Goal: Transaction & Acquisition: Purchase product/service

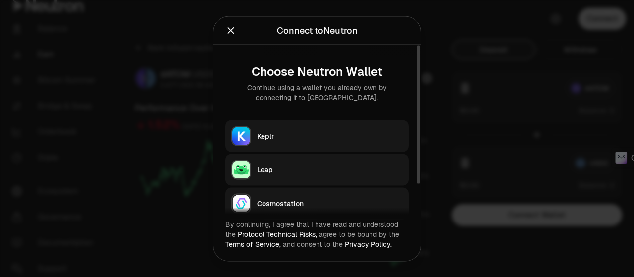
click at [305, 131] on div "Keplr" at bounding box center [330, 136] width 146 height 10
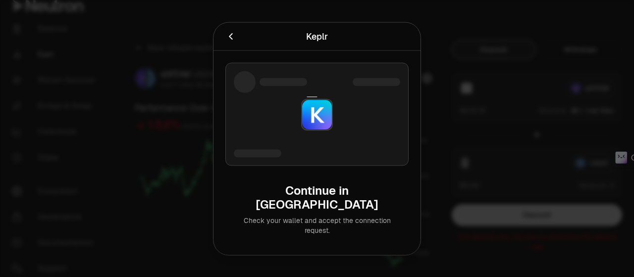
type input "**"
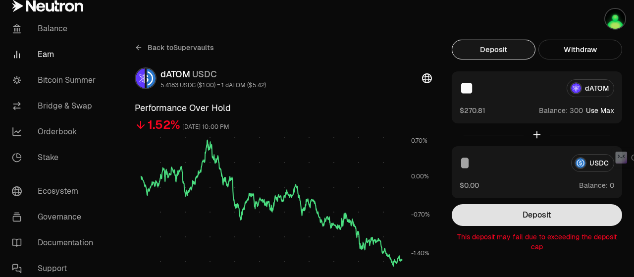
click at [560, 218] on button "Deposit" at bounding box center [537, 215] width 170 height 22
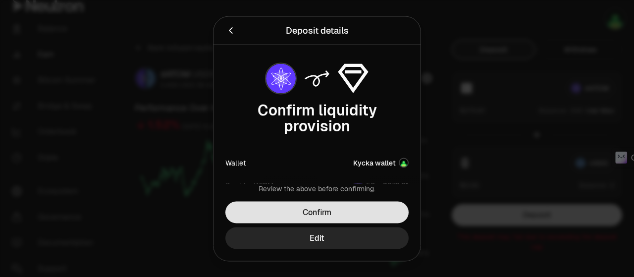
click at [347, 219] on button "Confirm" at bounding box center [316, 212] width 183 height 22
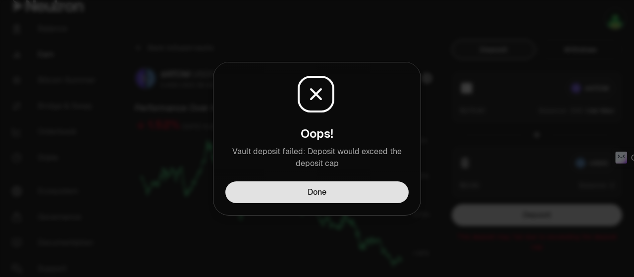
click at [358, 196] on button "Done" at bounding box center [316, 192] width 183 height 22
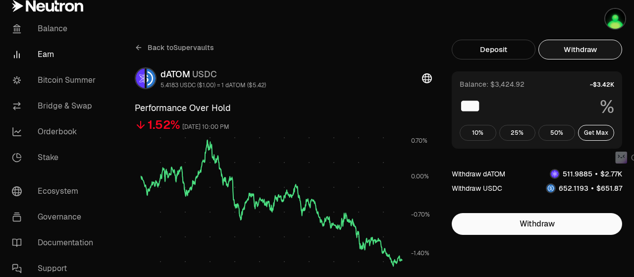
click at [567, 44] on button "Withdraw" at bounding box center [581, 50] width 84 height 20
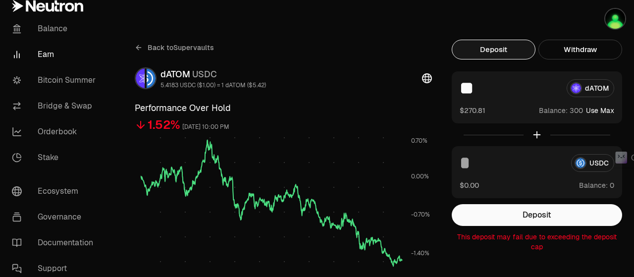
click at [503, 50] on button "Deposit" at bounding box center [494, 50] width 84 height 20
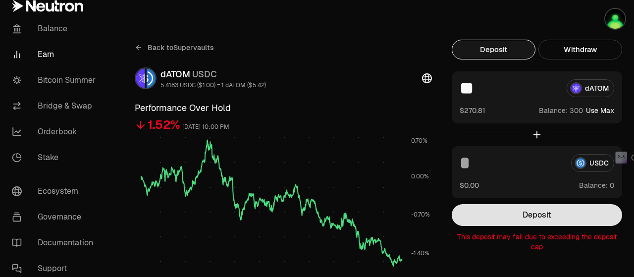
click at [521, 211] on button "Deposit" at bounding box center [537, 215] width 170 height 22
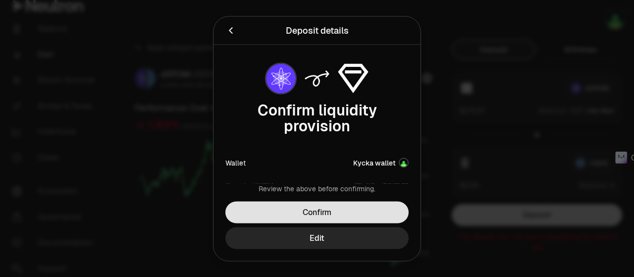
click at [322, 212] on button "Confirm" at bounding box center [316, 212] width 183 height 22
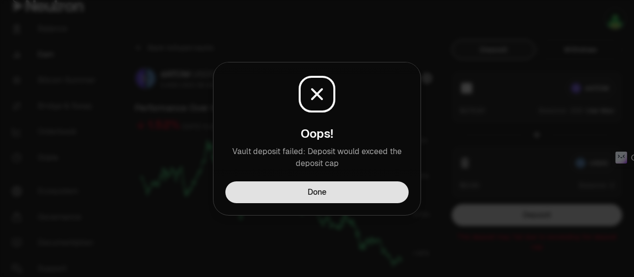
click at [334, 193] on button "Done" at bounding box center [316, 192] width 183 height 22
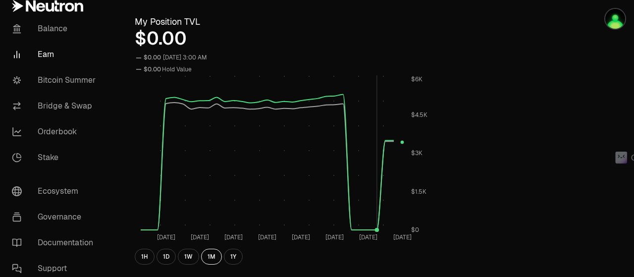
scroll to position [484, 0]
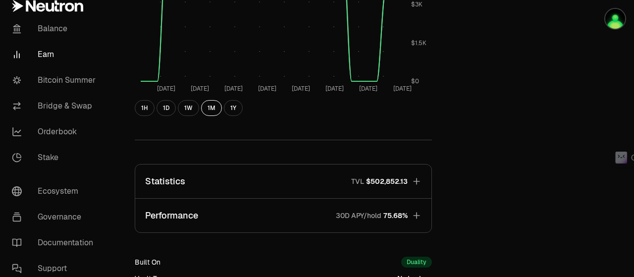
click at [421, 179] on icon "button" at bounding box center [417, 181] width 10 height 10
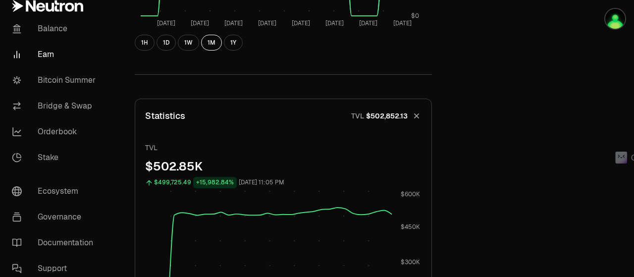
scroll to position [632, 0]
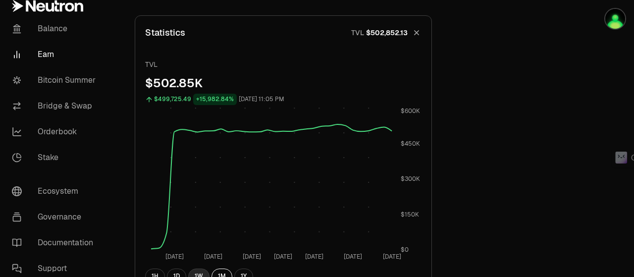
click at [195, 272] on button "1W" at bounding box center [198, 277] width 21 height 16
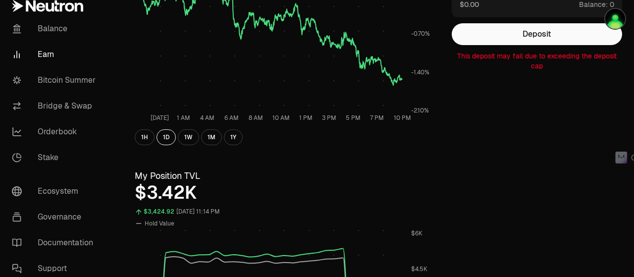
scroll to position [0, 0]
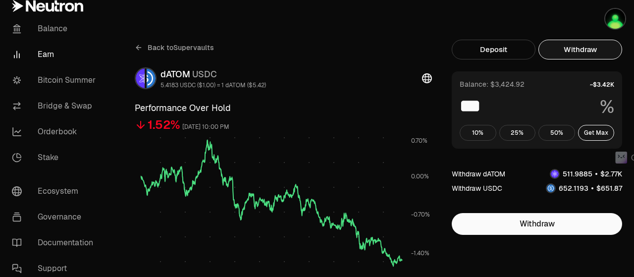
click at [567, 52] on button "Withdraw" at bounding box center [581, 50] width 84 height 20
drag, startPoint x: 476, startPoint y: 38, endPoint x: 477, endPoint y: 44, distance: 5.5
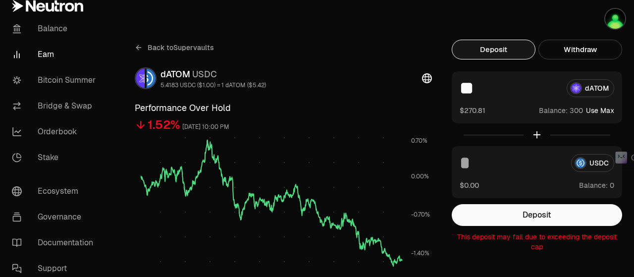
click at [479, 47] on button "Deposit" at bounding box center [494, 50] width 84 height 20
